Goal: Task Accomplishment & Management: Use online tool/utility

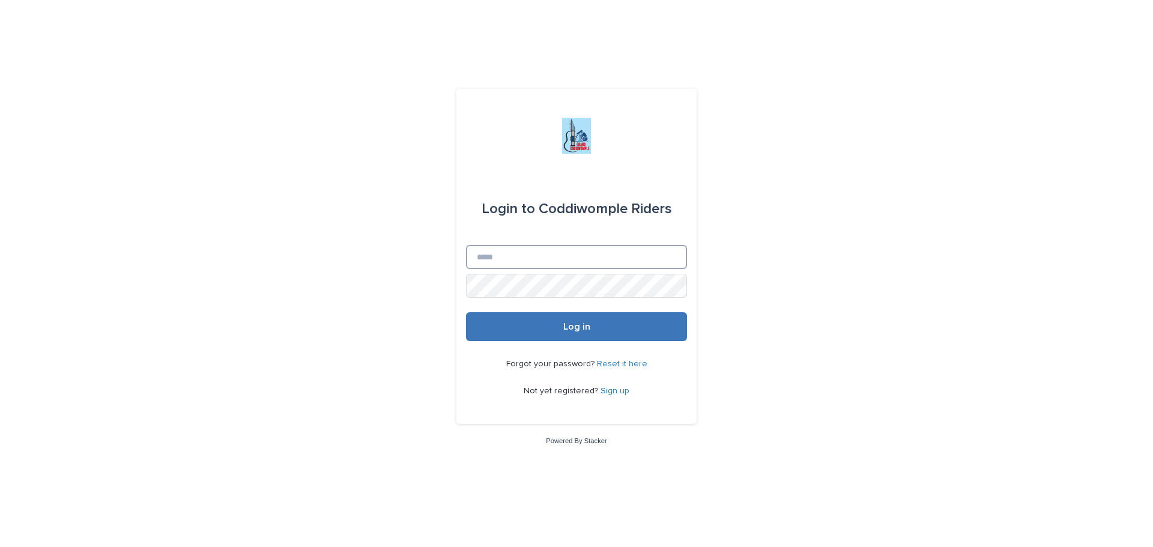
type input "**********"
click at [574, 322] on button "Log in" at bounding box center [576, 326] width 221 height 29
